Goal: Check status: Check status

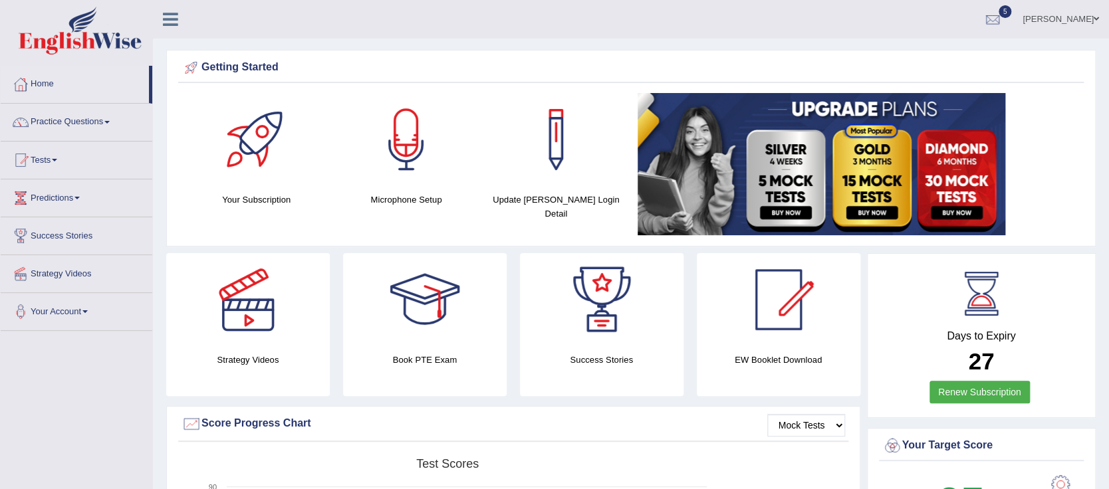
click at [57, 160] on span at bounding box center [54, 160] width 5 height 3
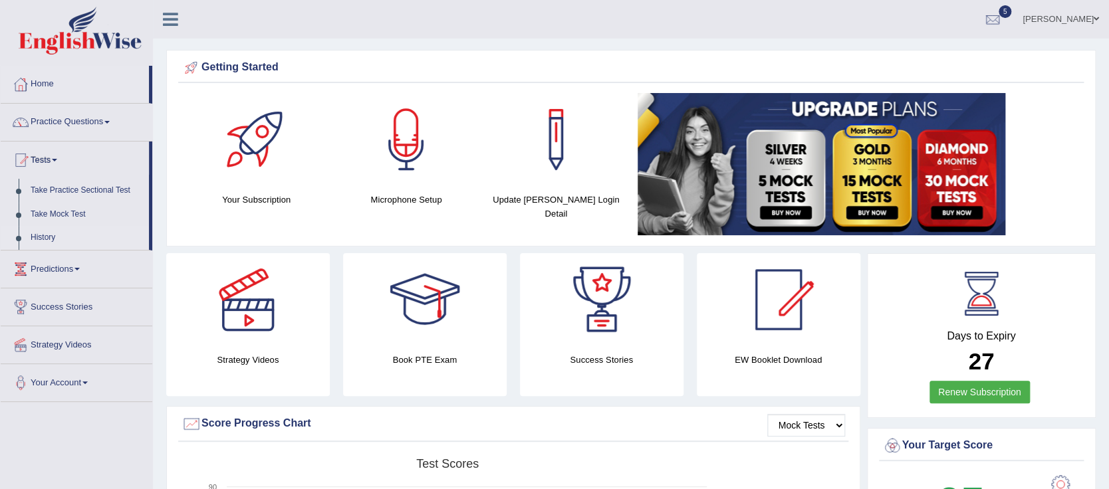
click at [53, 243] on link "History" at bounding box center [87, 238] width 124 height 24
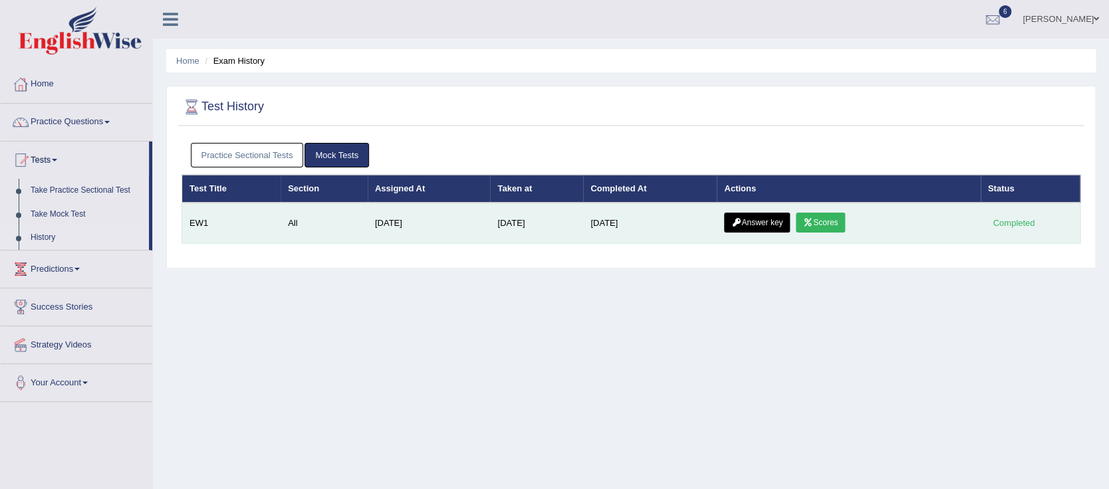
click at [833, 222] on link "Scores" at bounding box center [820, 223] width 49 height 20
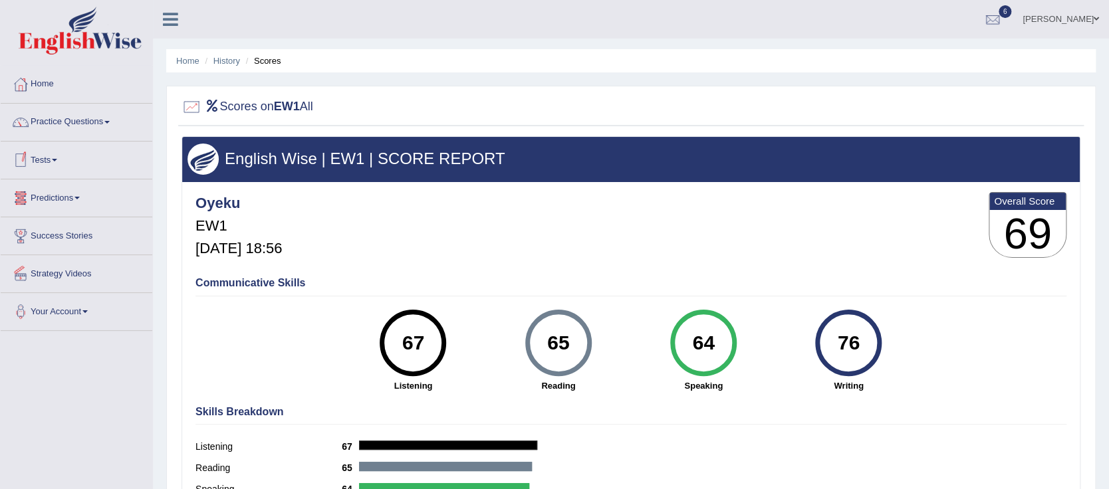
click at [54, 161] on link "Tests" at bounding box center [77, 158] width 152 height 33
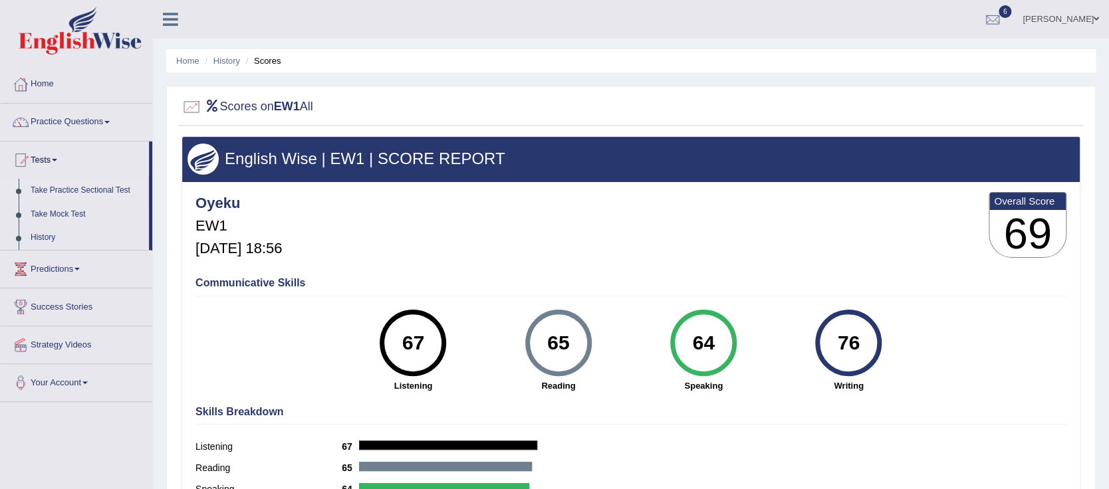
click at [72, 192] on link "Take Practice Sectional Test" at bounding box center [87, 191] width 124 height 24
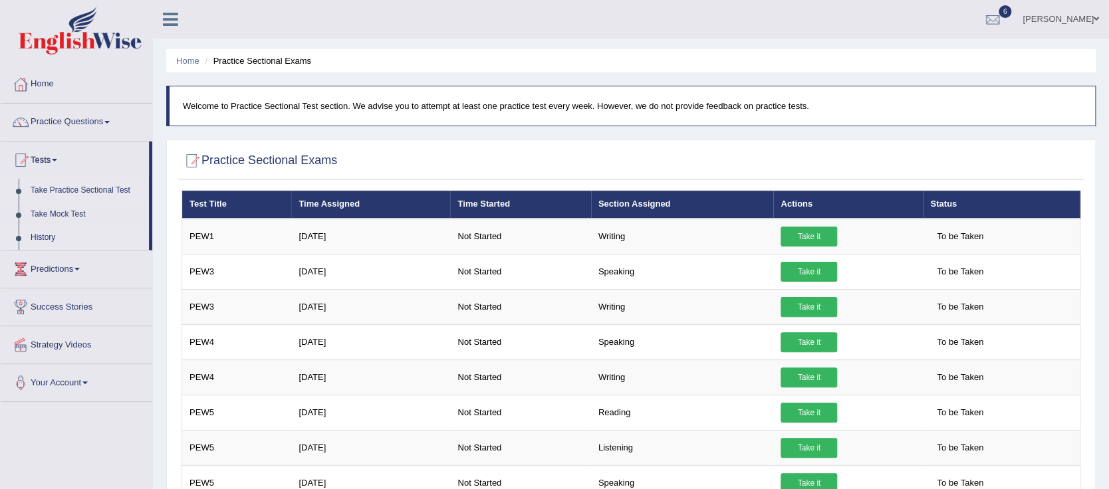
click at [63, 242] on link "History" at bounding box center [87, 238] width 124 height 24
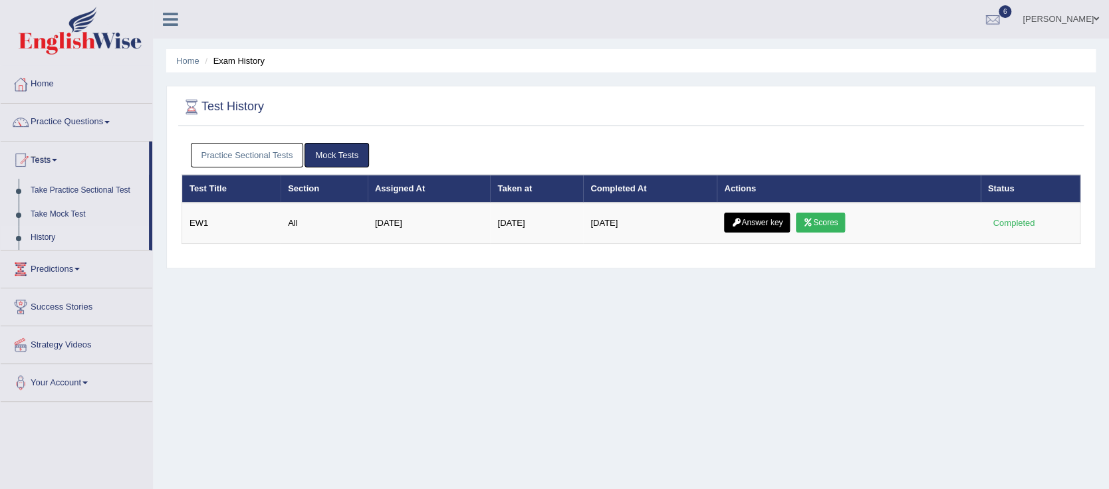
click at [225, 162] on link "Practice Sectional Tests" at bounding box center [247, 155] width 113 height 25
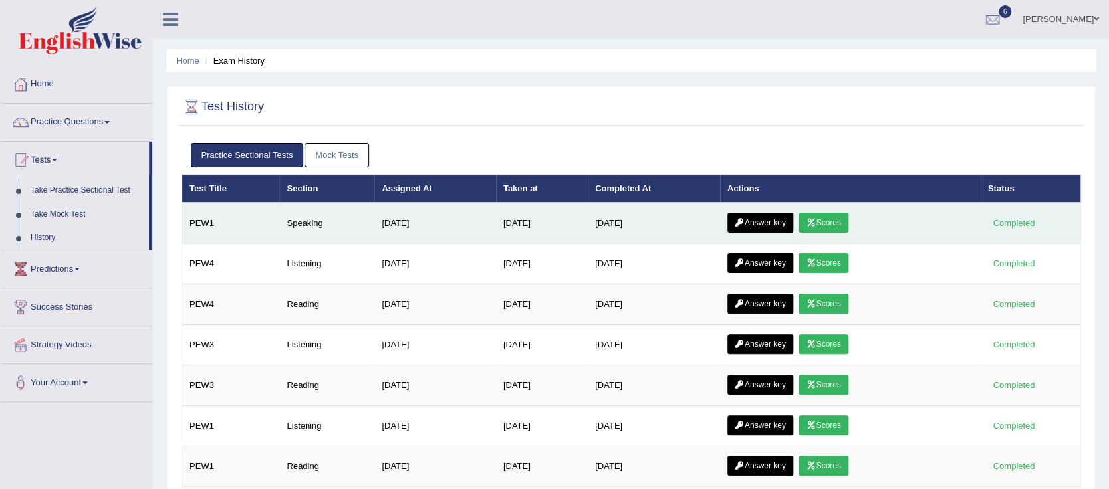
click at [822, 225] on link "Scores" at bounding box center [822, 223] width 49 height 20
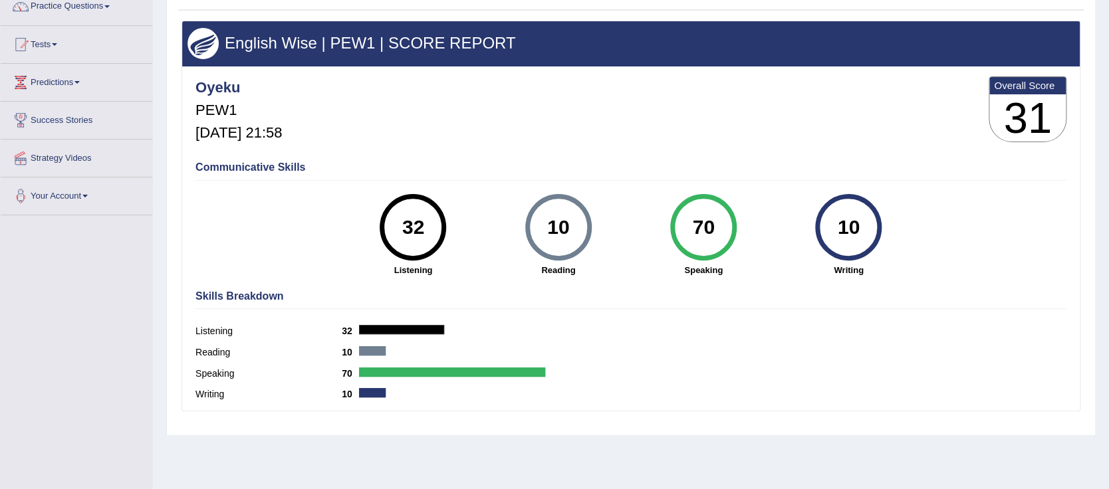
scroll to position [118, 0]
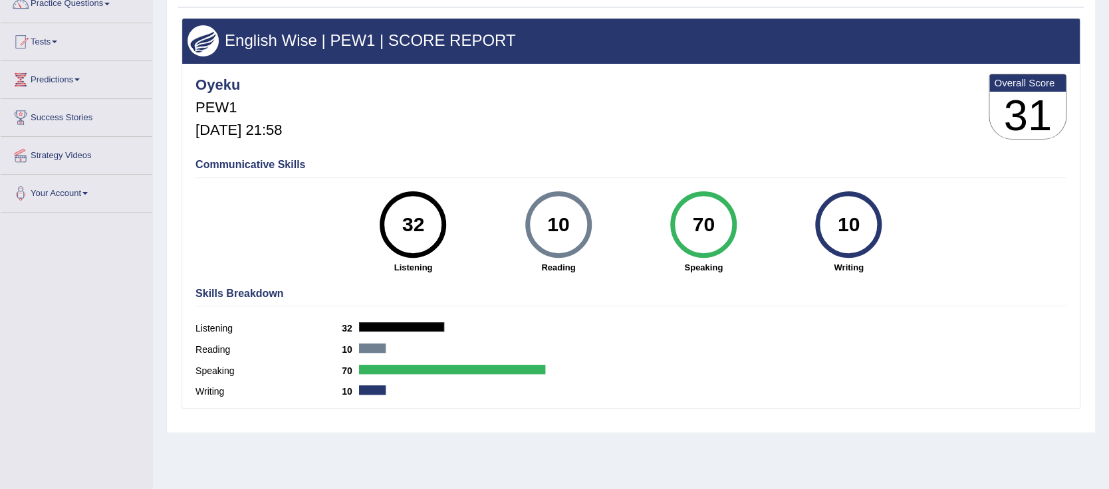
click at [84, 88] on link "Predictions" at bounding box center [77, 77] width 152 height 33
